Goal: Find specific page/section: Find specific page/section

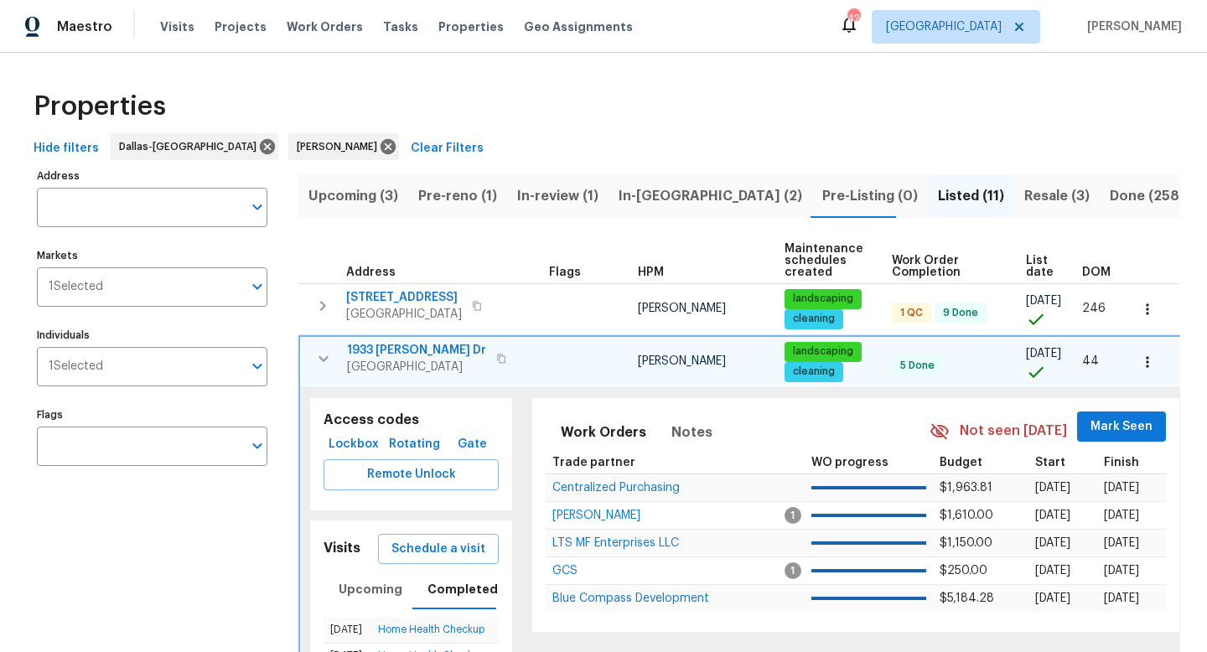
scroll to position [44, 0]
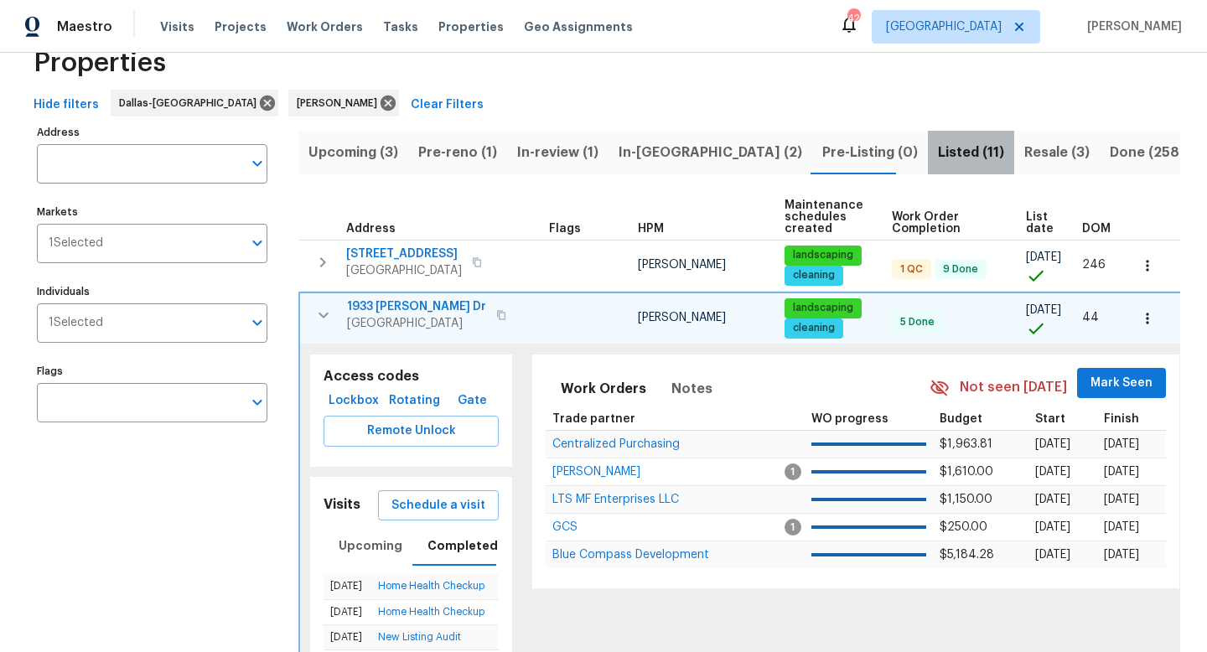
click at [938, 153] on span "Listed (11)" at bounding box center [971, 152] width 66 height 23
click at [314, 312] on icon "button" at bounding box center [323, 315] width 20 height 20
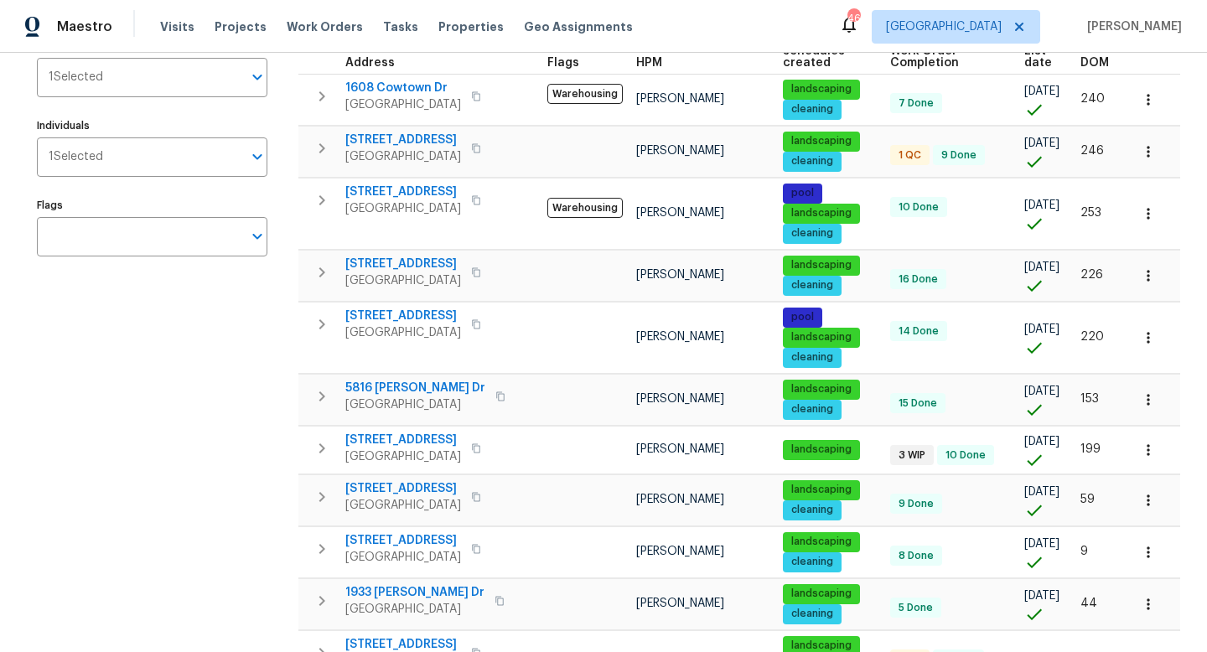
scroll to position [225, 0]
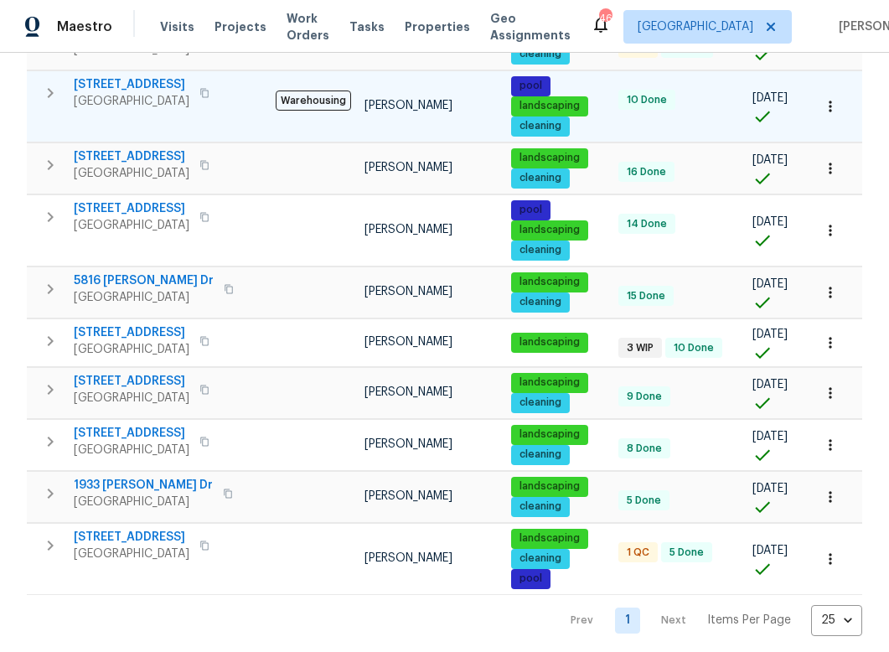
scroll to position [390, 0]
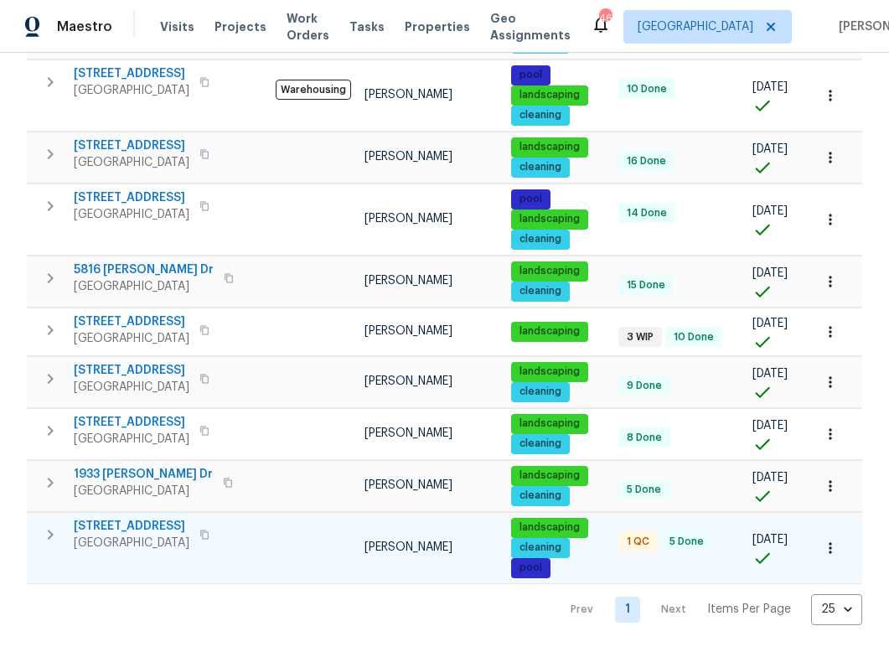
click at [52, 533] on icon "button" at bounding box center [51, 535] width 6 height 10
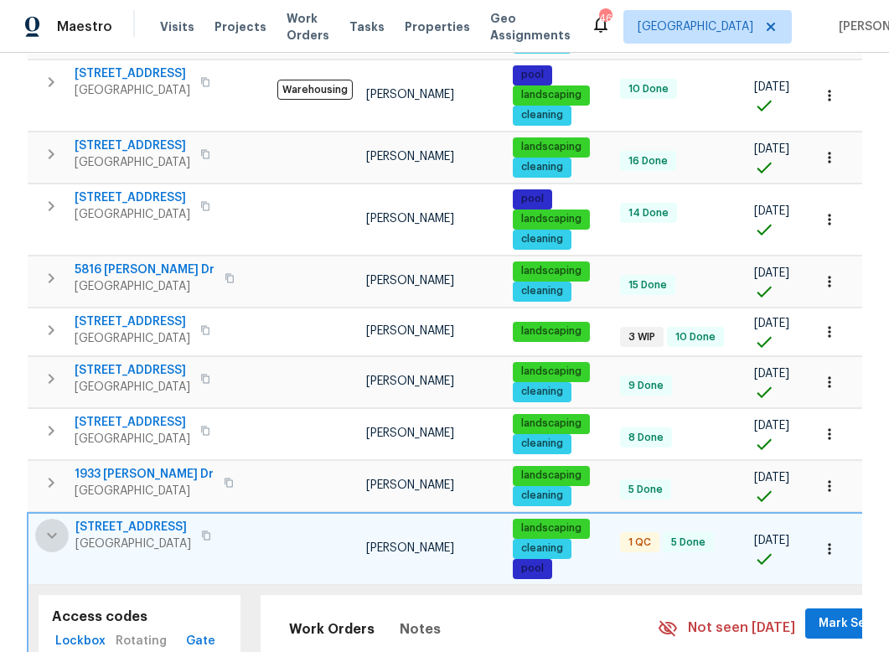
click at [52, 532] on icon "button" at bounding box center [52, 535] width 20 height 20
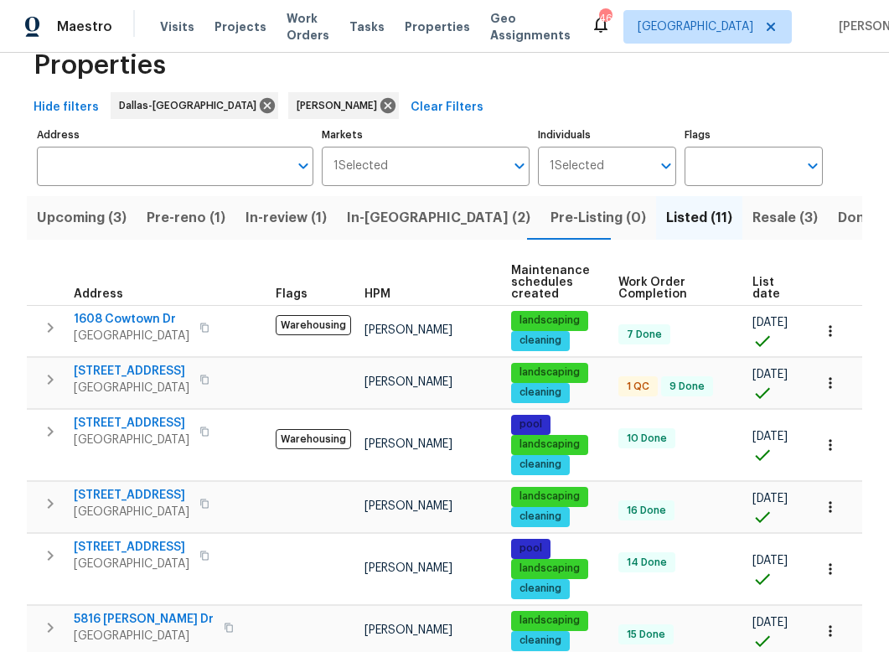
scroll to position [31, 0]
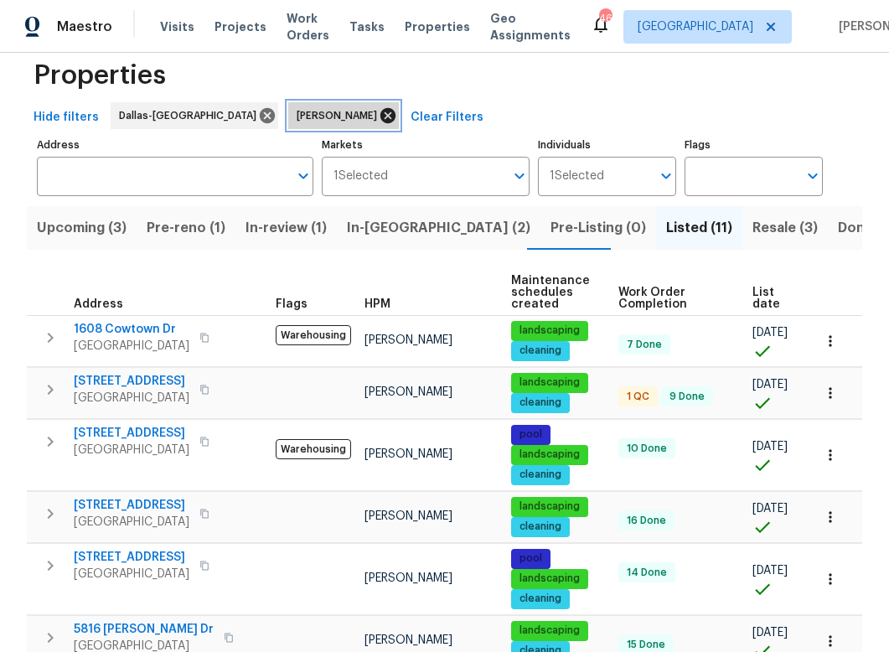
click at [380, 112] on icon at bounding box center [387, 115] width 15 height 15
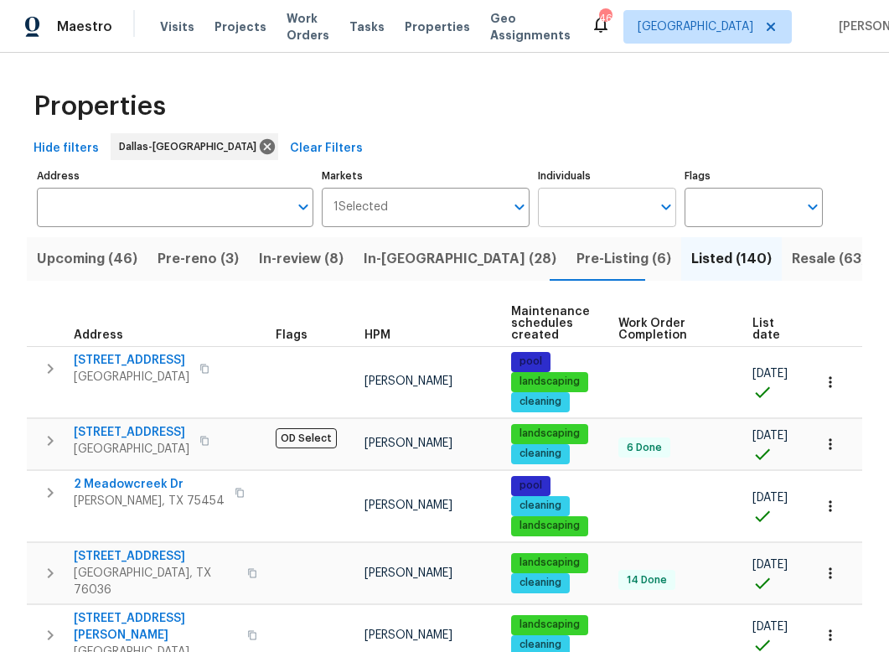
click at [584, 199] on input "Individuals" at bounding box center [594, 207] width 113 height 39
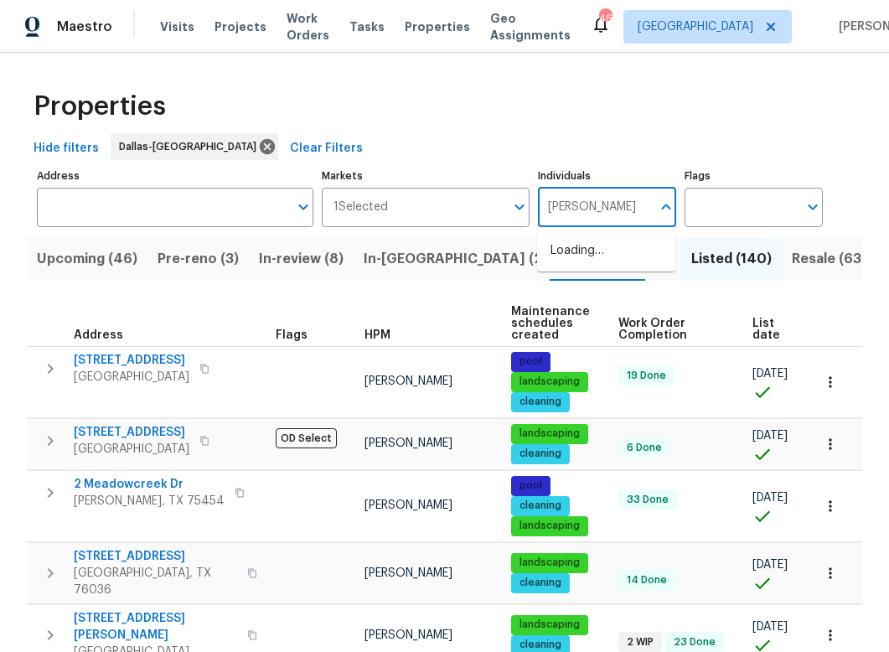
type input "[PERSON_NAME]"
click at [570, 264] on input "checkbox" at bounding box center [568, 259] width 35 height 35
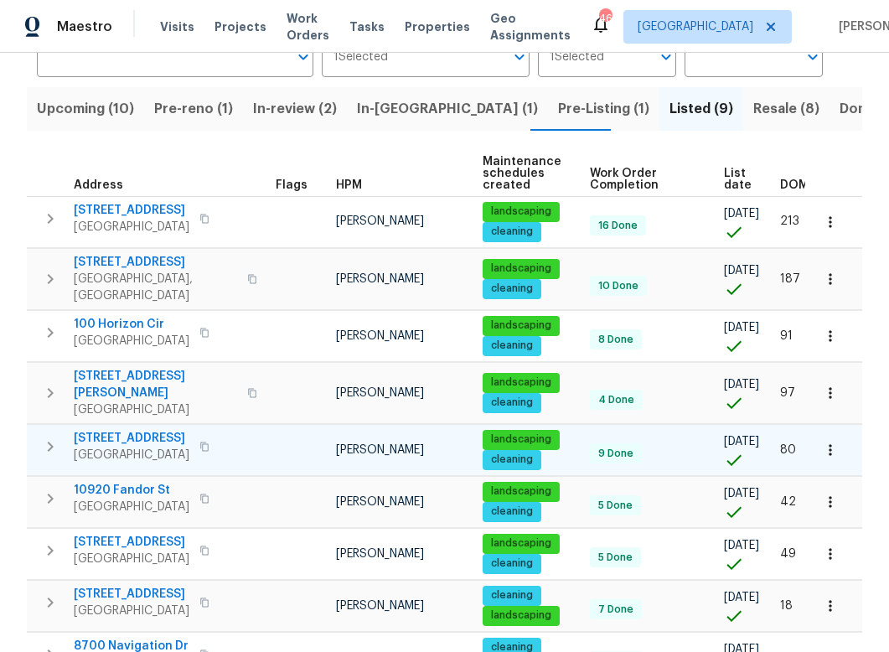
scroll to position [151, 0]
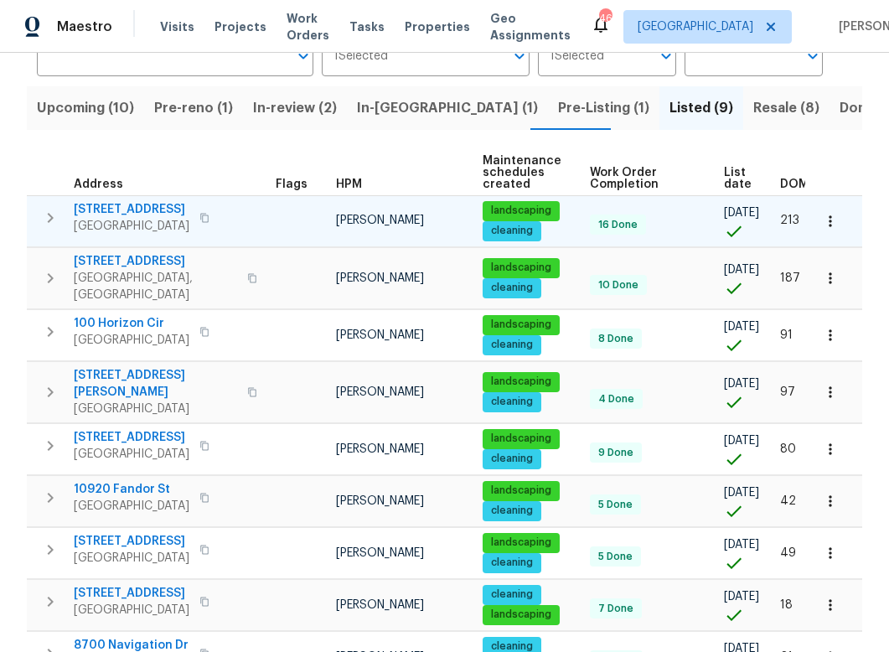
click at [47, 217] on icon "button" at bounding box center [50, 218] width 20 height 20
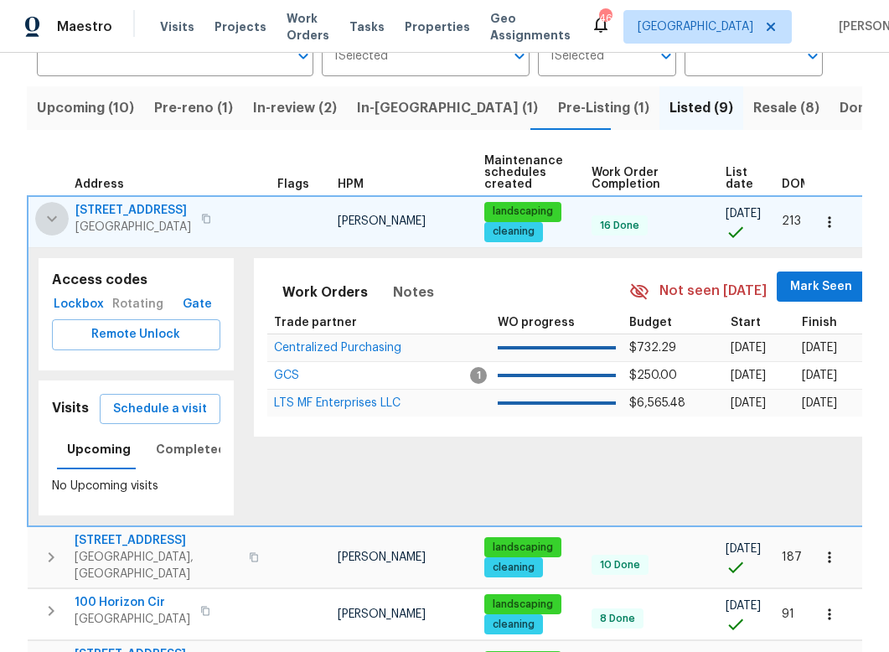
click at [47, 217] on icon "button" at bounding box center [52, 219] width 20 height 20
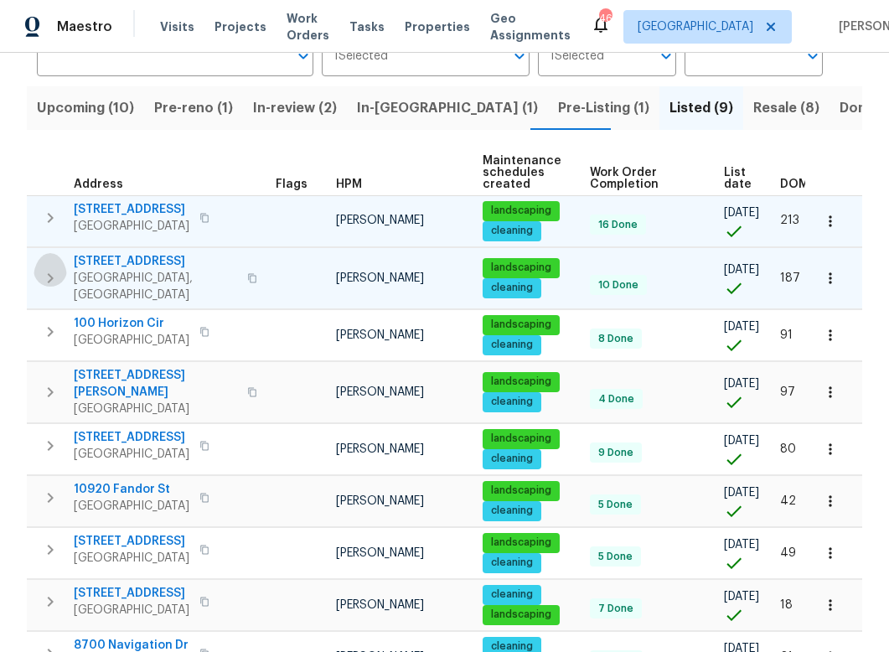
click at [49, 268] on icon "button" at bounding box center [50, 278] width 20 height 20
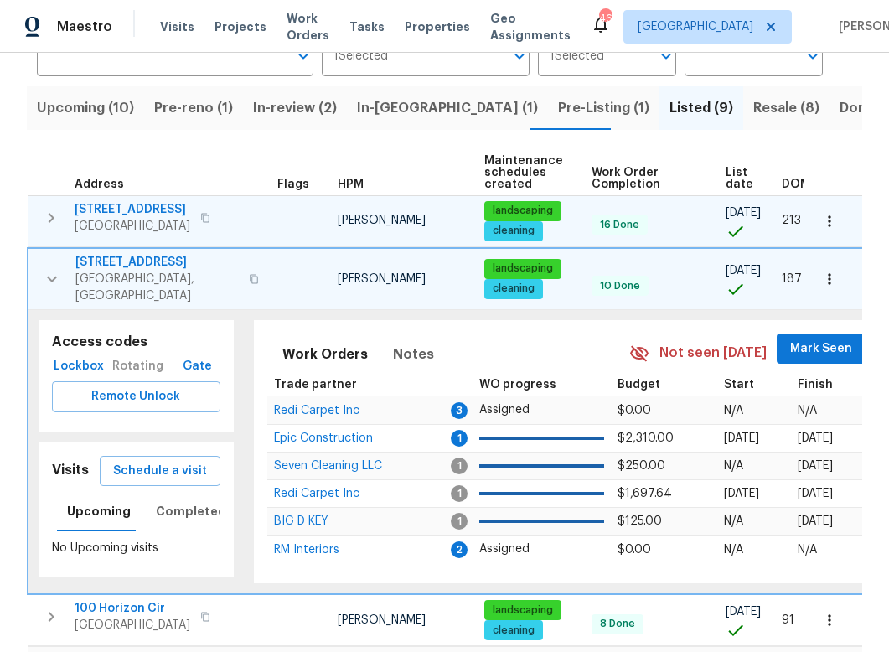
click at [49, 269] on icon "button" at bounding box center [52, 279] width 20 height 20
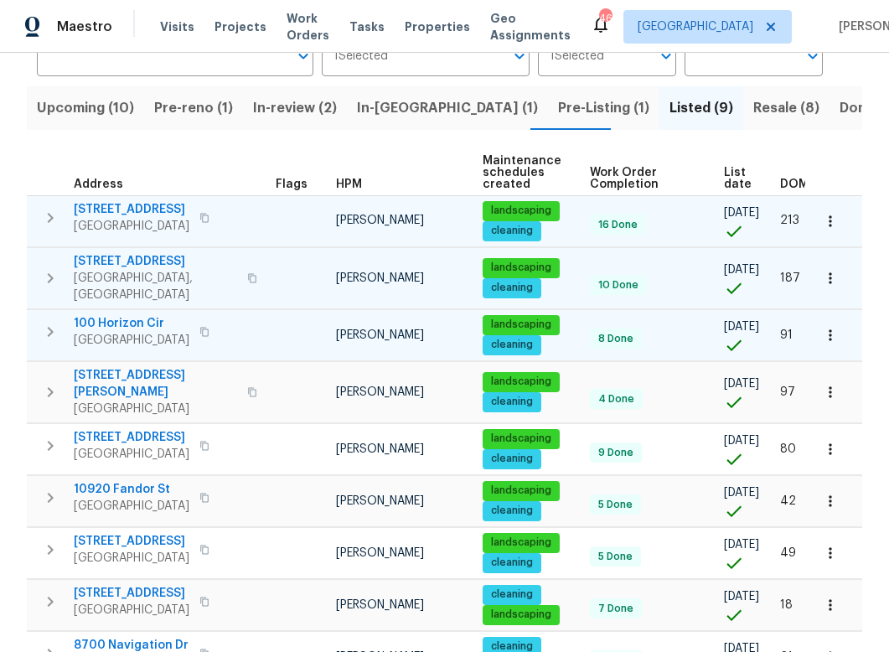
click at [44, 329] on icon "button" at bounding box center [50, 332] width 20 height 20
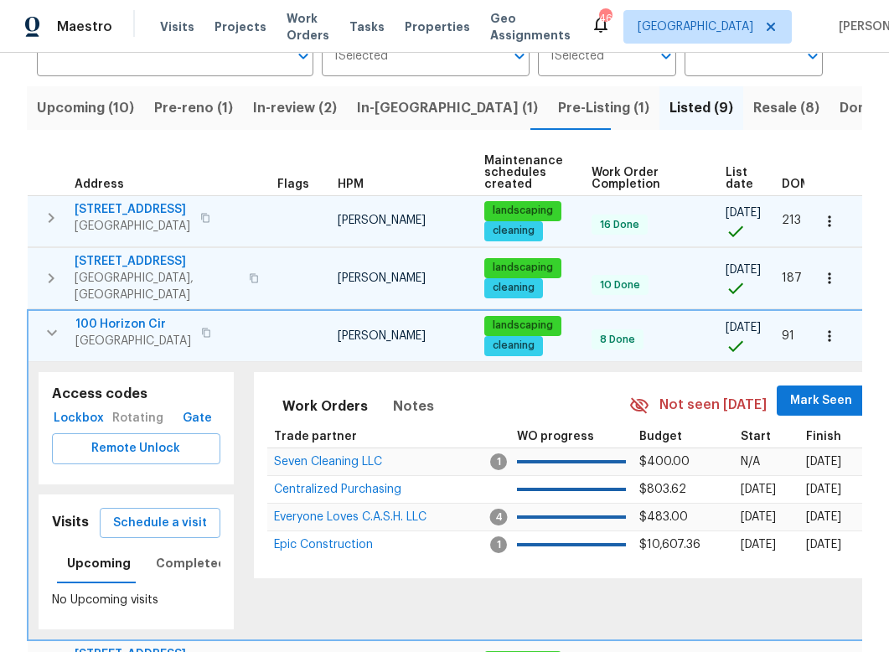
click at [44, 329] on icon "button" at bounding box center [52, 333] width 20 height 20
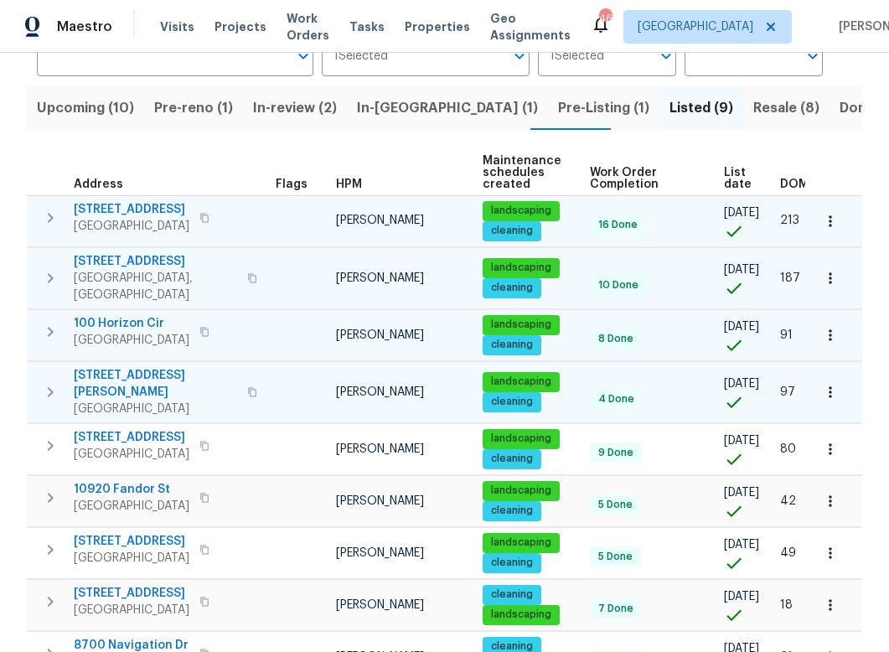
click at [49, 387] on icon "button" at bounding box center [51, 392] width 6 height 10
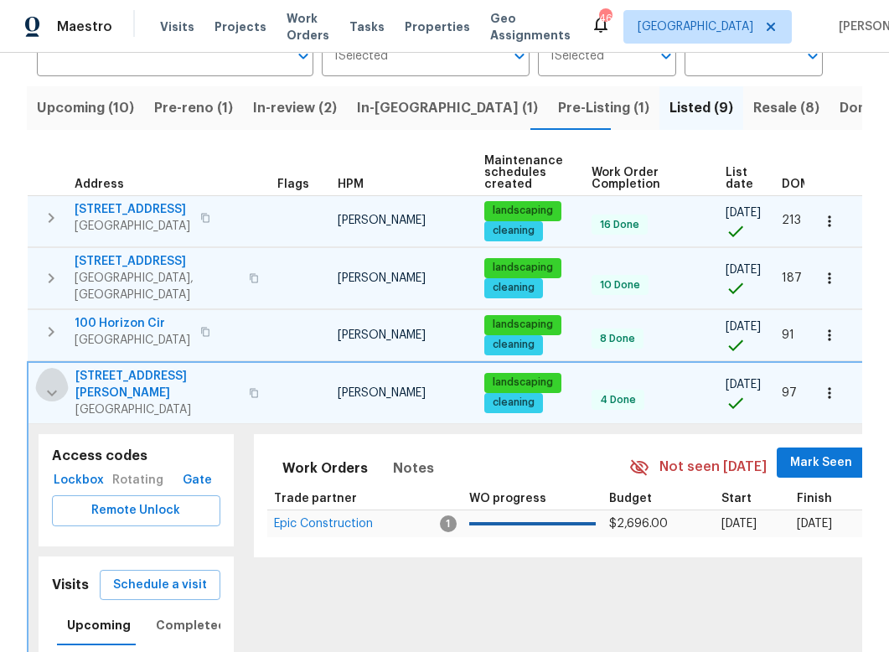
click at [49, 383] on icon "button" at bounding box center [52, 393] width 20 height 20
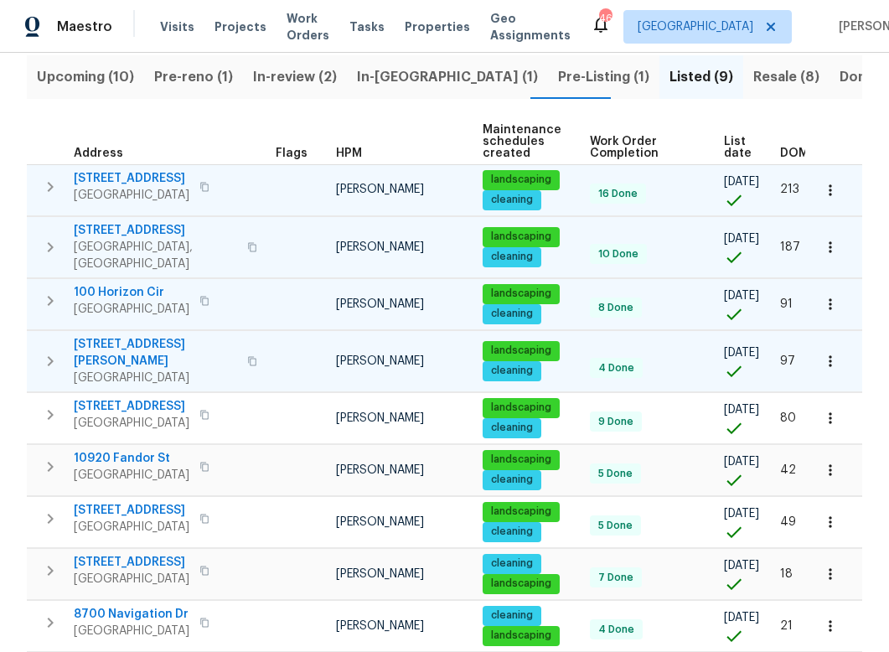
scroll to position [230, 0]
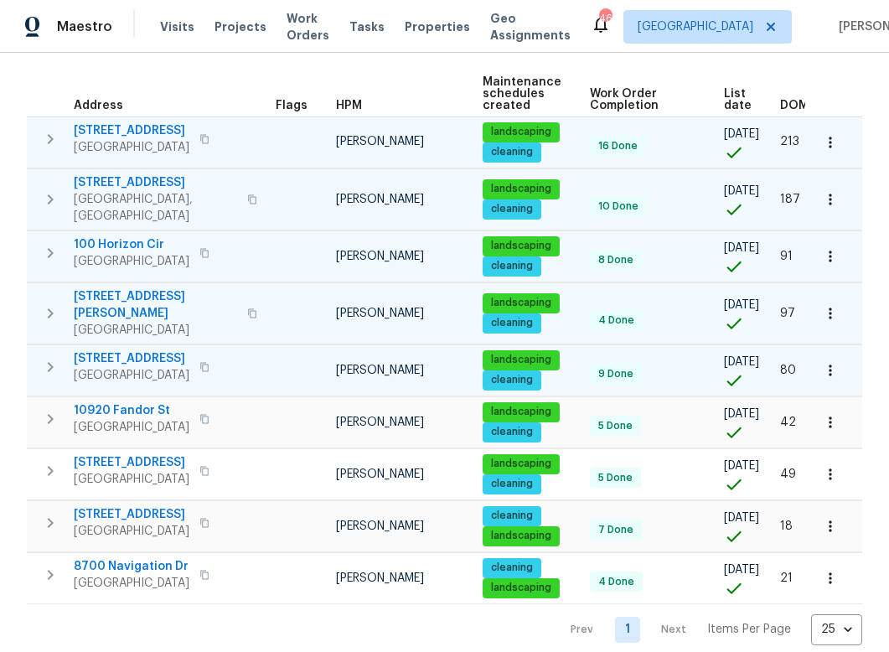
click at [51, 357] on icon "button" at bounding box center [50, 367] width 20 height 20
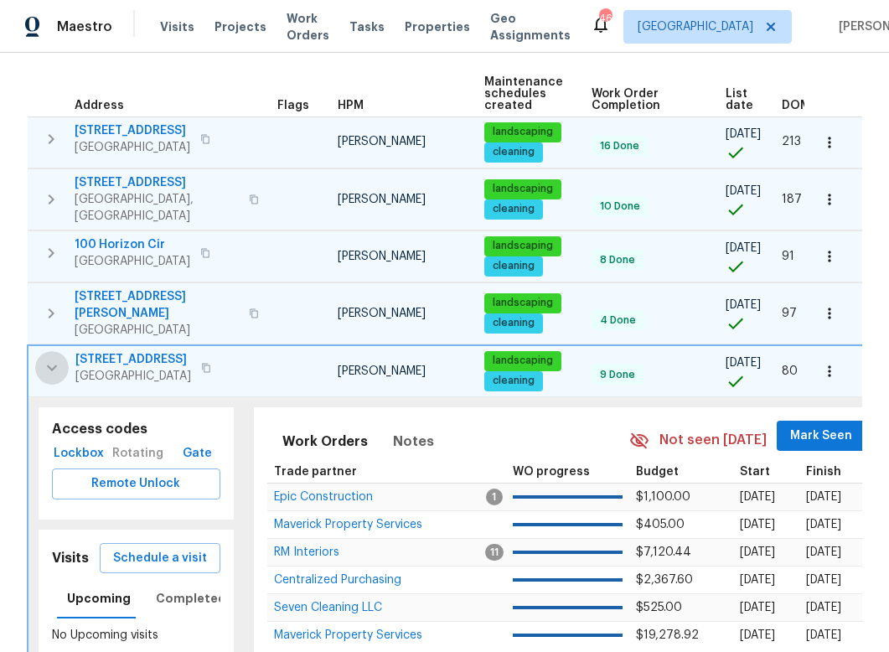
click at [51, 365] on icon "button" at bounding box center [52, 368] width 10 height 6
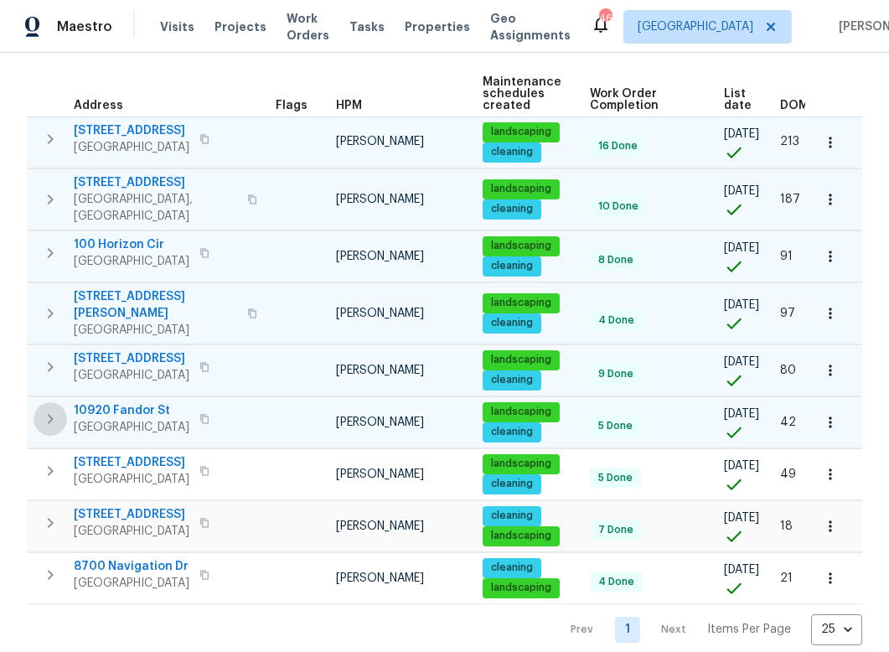
click at [52, 409] on icon "button" at bounding box center [50, 419] width 20 height 20
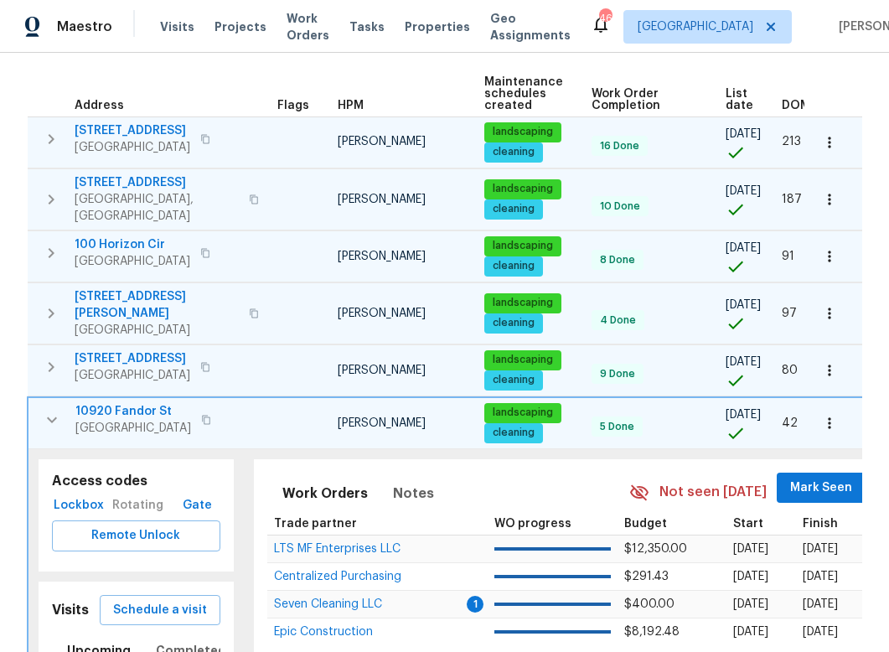
click at [52, 410] on icon "button" at bounding box center [52, 420] width 20 height 20
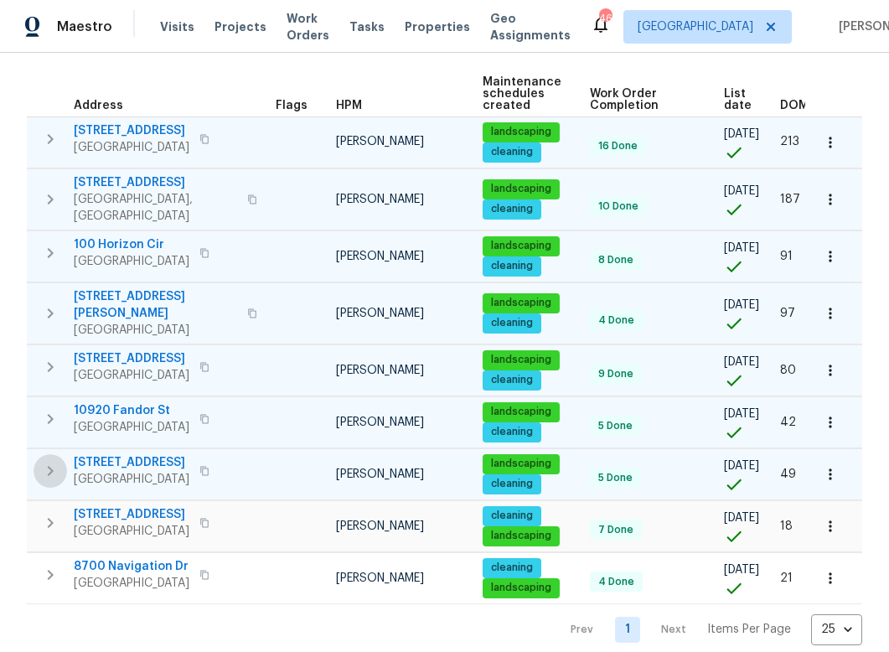
click at [49, 461] on icon "button" at bounding box center [50, 471] width 20 height 20
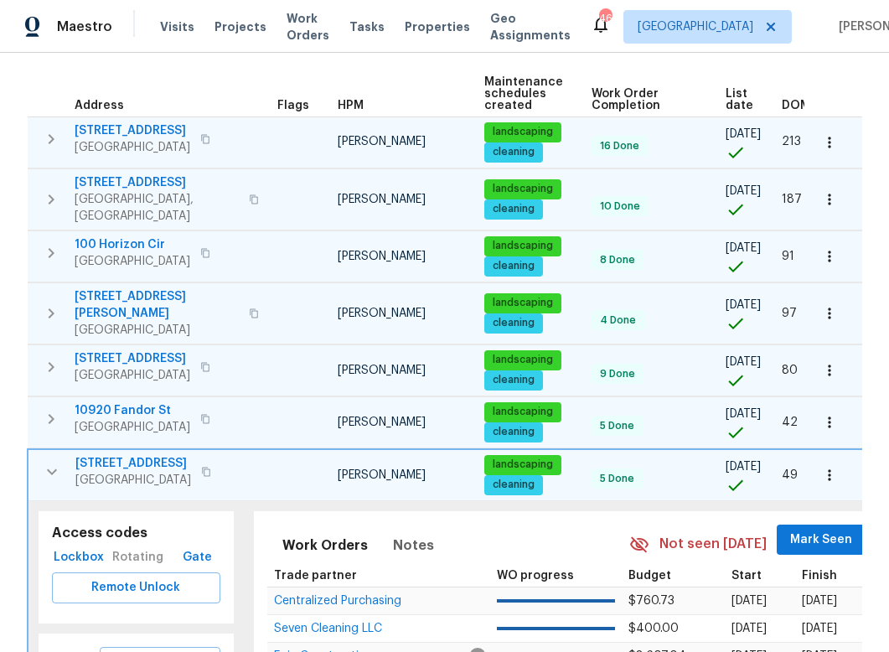
click at [49, 462] on icon "button" at bounding box center [52, 472] width 20 height 20
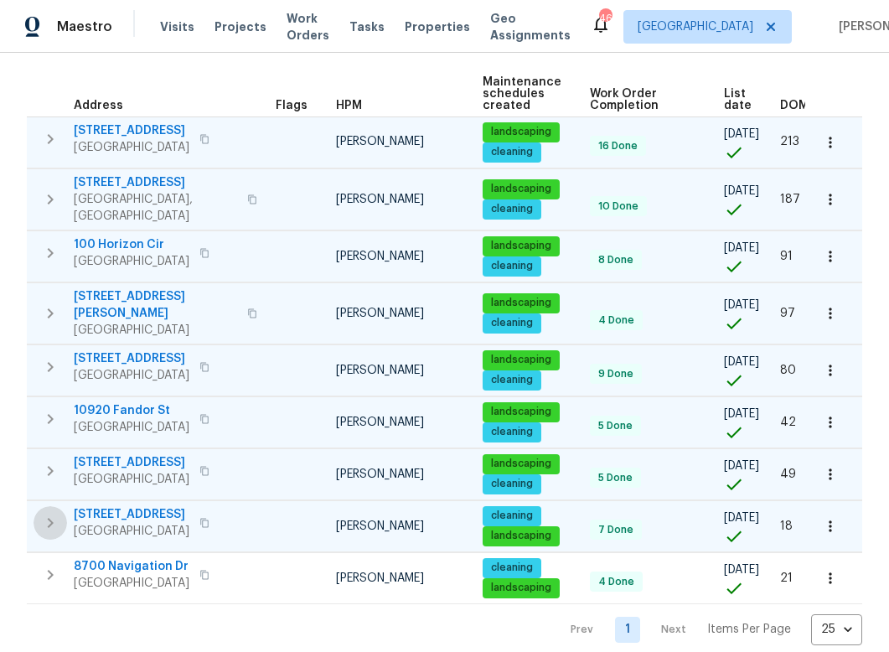
click at [54, 513] on icon "button" at bounding box center [50, 523] width 20 height 20
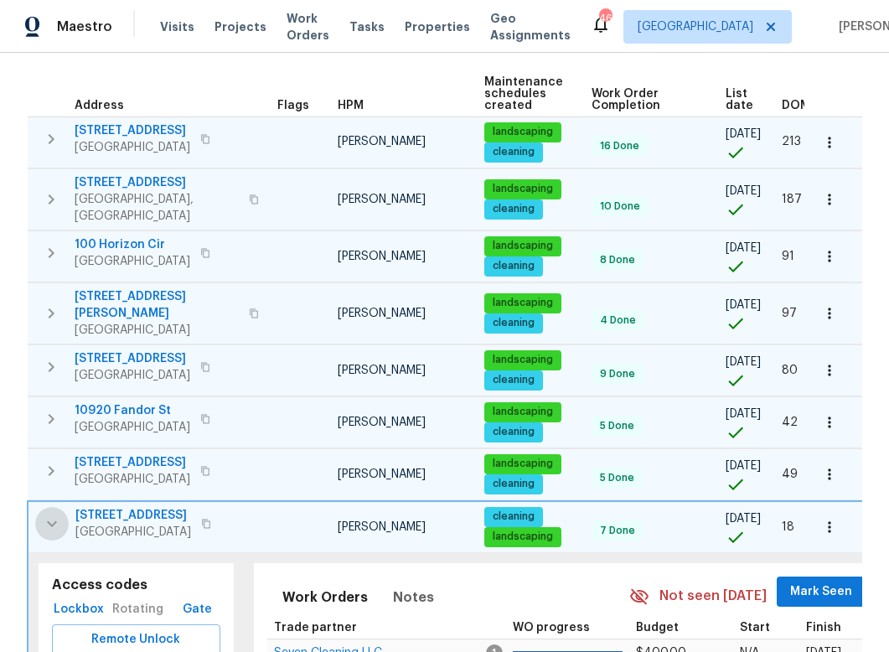
click at [54, 514] on icon "button" at bounding box center [52, 524] width 20 height 20
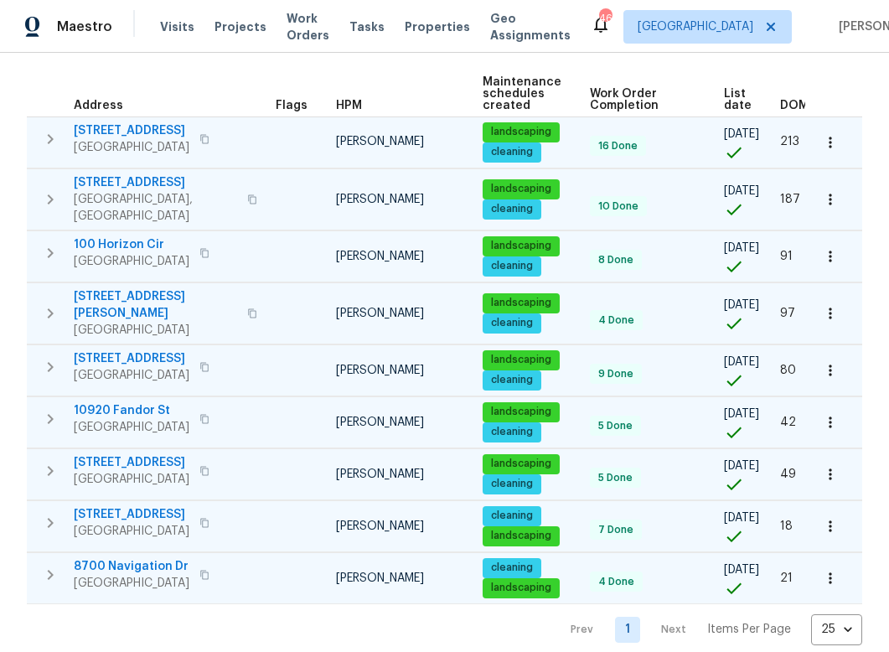
click at [49, 570] on icon "button" at bounding box center [51, 575] width 6 height 10
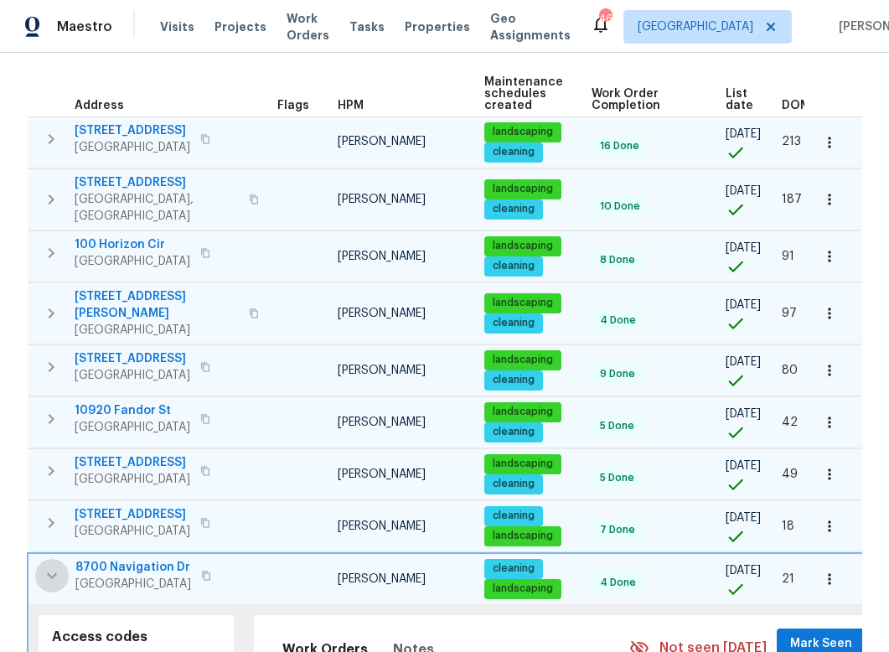
click at [49, 572] on icon "button" at bounding box center [52, 575] width 10 height 6
